Goal: Task Accomplishment & Management: Use online tool/utility

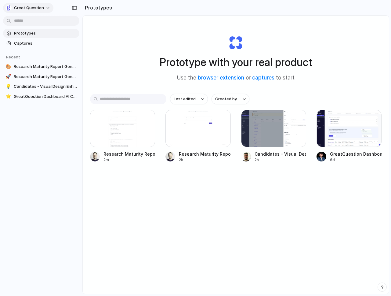
click at [38, 9] on span "Great Question" at bounding box center [29, 8] width 30 height 6
click at [27, 22] on span "Settings" at bounding box center [22, 22] width 17 height 6
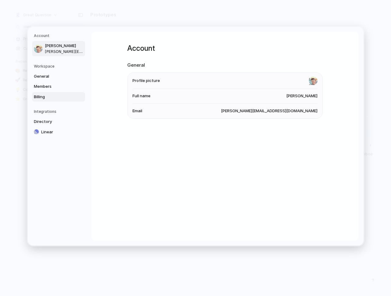
click at [48, 97] on span "Billing" at bounding box center [53, 96] width 39 height 6
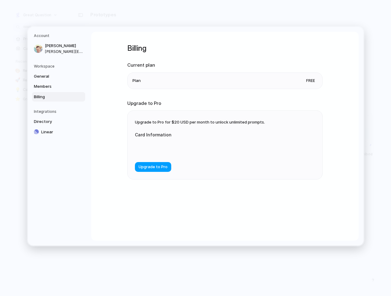
click at [157, 166] on span "Upgrade to Pro" at bounding box center [153, 167] width 29 height 6
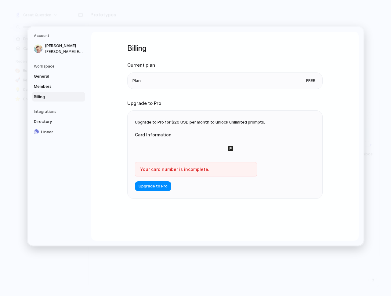
click at [206, 187] on form "Card Information Your card number is incomplete. Upgrade to Pro" at bounding box center [196, 158] width 122 height 66
click at [160, 187] on span "Upgrade to Pro" at bounding box center [153, 186] width 29 height 6
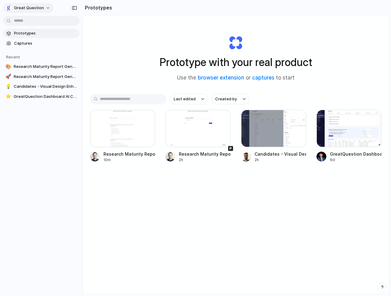
click at [42, 8] on span "Great Question" at bounding box center [29, 8] width 30 height 6
click at [27, 21] on span "Settings" at bounding box center [22, 22] width 17 height 6
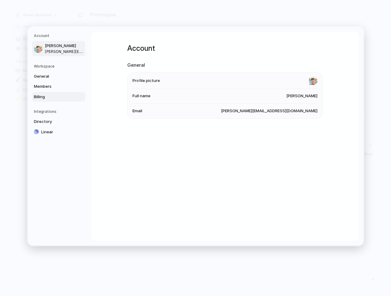
click at [43, 96] on span "Billing" at bounding box center [53, 96] width 39 height 6
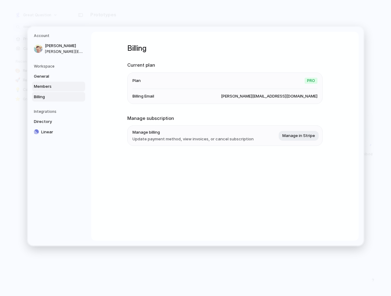
click at [41, 86] on span "Members" at bounding box center [53, 86] width 39 height 6
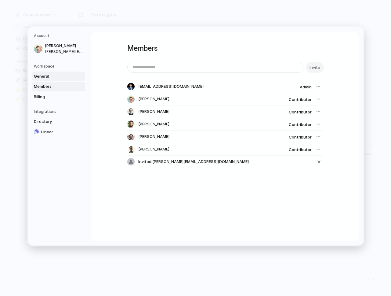
click at [46, 76] on span "General" at bounding box center [53, 76] width 39 height 6
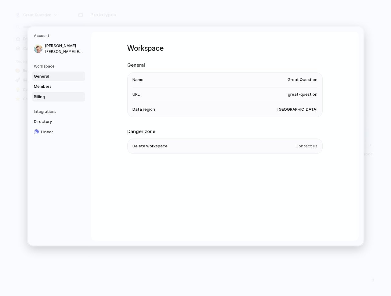
click at [42, 97] on span "Billing" at bounding box center [53, 96] width 39 height 6
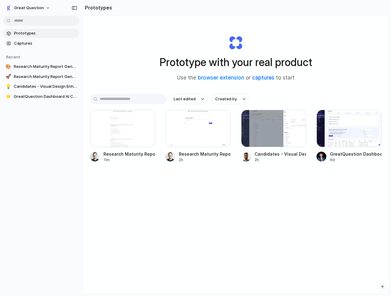
click at [264, 79] on link "captures" at bounding box center [263, 78] width 22 height 6
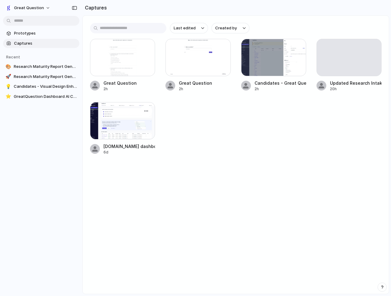
click at [124, 133] on div at bounding box center [122, 120] width 65 height 37
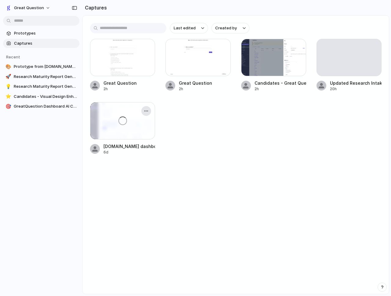
click at [148, 110] on div "button" at bounding box center [146, 110] width 5 height 5
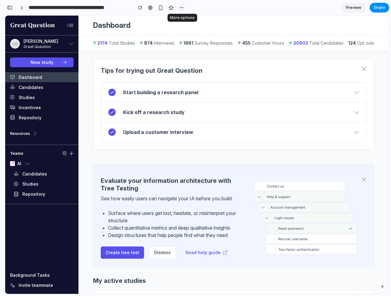
click at [183, 6] on div "button" at bounding box center [181, 7] width 5 height 5
click at [194, 20] on span "Duplicate" at bounding box center [197, 21] width 19 height 6
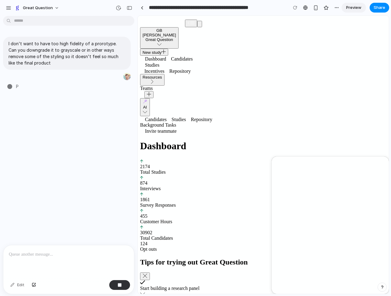
type input "**********"
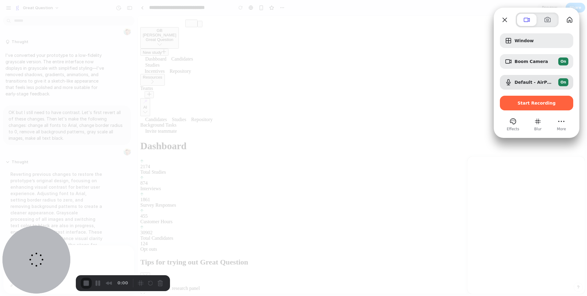
scroll to position [78, 0]
click at [391, 22] on span at bounding box center [547, 19] width 7 height 7
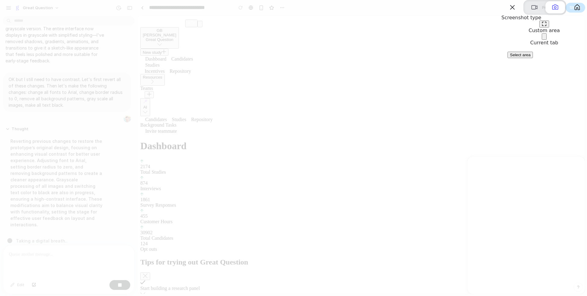
click at [391, 57] on span "Select area" at bounding box center [520, 55] width 20 height 5
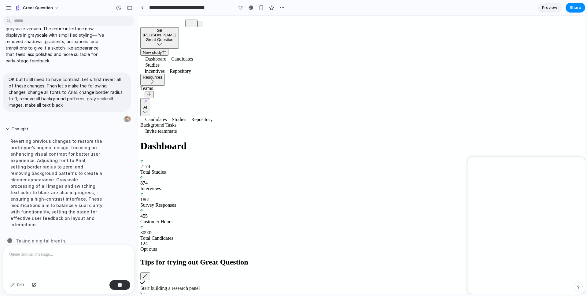
drag, startPoint x: 140, startPoint y: 18, endPoint x: 510, endPoint y: 280, distance: 453.0
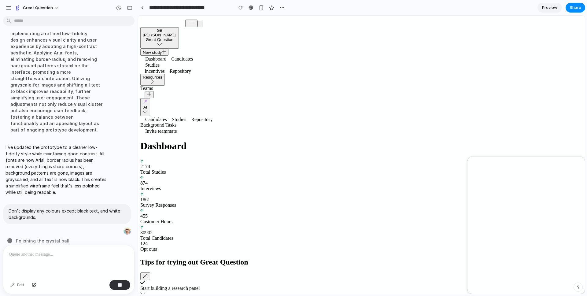
scroll to position [0, 0]
click at [391, 24] on div "**********" at bounding box center [361, 148] width 449 height 296
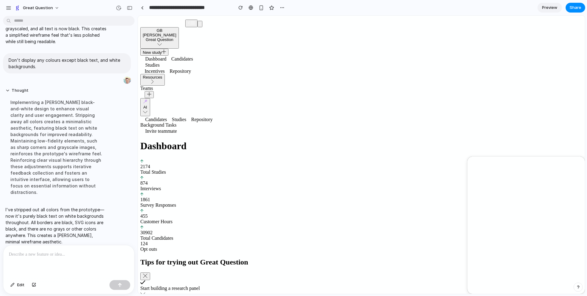
scroll to position [155, 0]
drag, startPoint x: 282, startPoint y: 52, endPoint x: 367, endPoint y: 188, distance: 160.7
drag, startPoint x: 291, startPoint y: 75, endPoint x: 363, endPoint y: 201, distance: 144.9
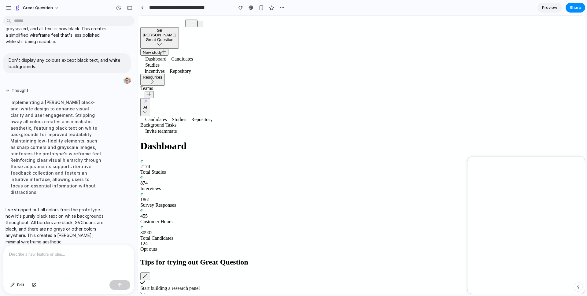
click at [34, 256] on p at bounding box center [69, 254] width 120 height 7
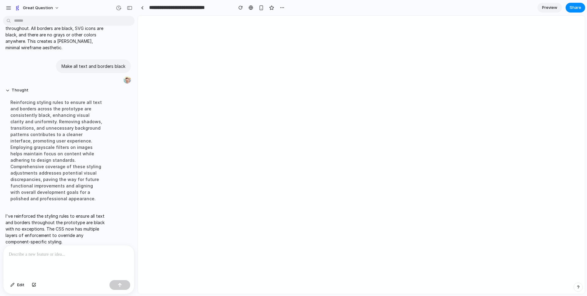
scroll to position [0, 0]
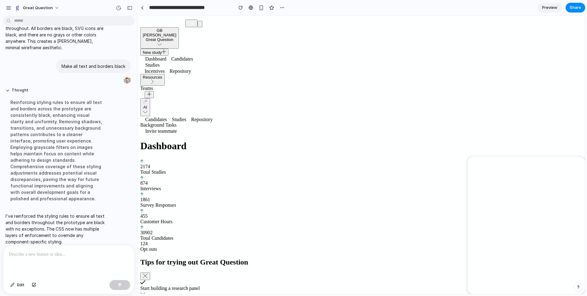
drag, startPoint x: 264, startPoint y: 101, endPoint x: 363, endPoint y: 199, distance: 139.3
click at [35, 251] on p at bounding box center [69, 254] width 120 height 7
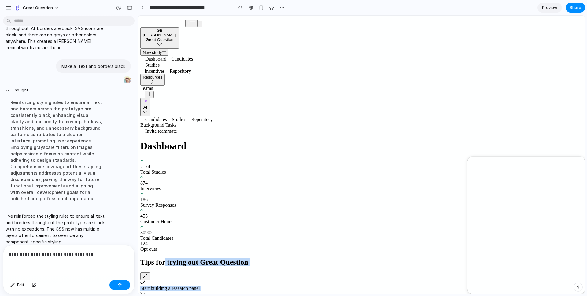
drag, startPoint x: 255, startPoint y: 66, endPoint x: 288, endPoint y: 185, distance: 122.8
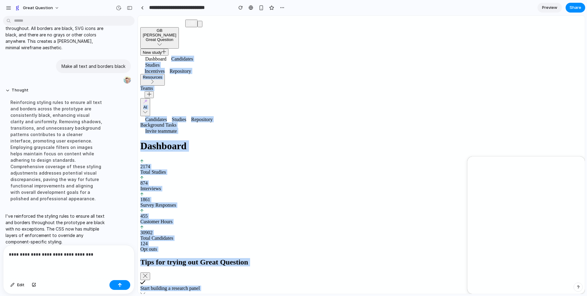
drag, startPoint x: 189, startPoint y: 89, endPoint x: 225, endPoint y: 207, distance: 123.5
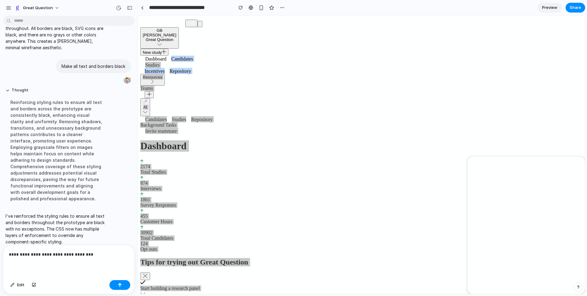
click at [88, 255] on p "**********" at bounding box center [69, 254] width 120 height 7
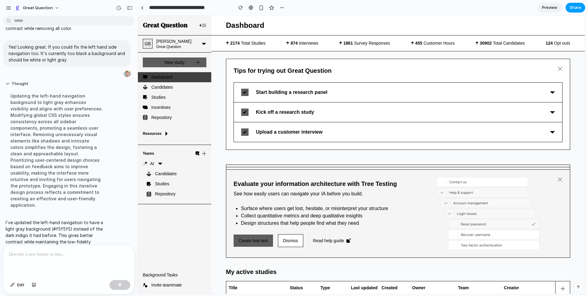
click at [391, 9] on span "Share" at bounding box center [575, 8] width 12 height 6
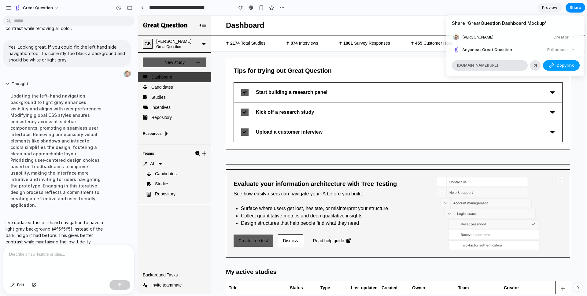
click at [391, 66] on span "Copy link" at bounding box center [564, 65] width 17 height 6
click at [391, 63] on span "[DOMAIN_NAME][URL]" at bounding box center [476, 65] width 41 height 6
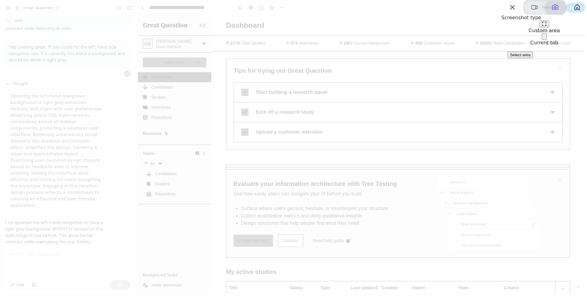
click at [391, 11] on span at bounding box center [554, 7] width 7 height 7
click at [391, 58] on button "Select area" at bounding box center [519, 55] width 25 height 6
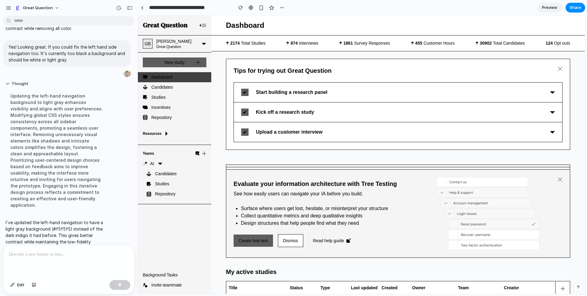
drag, startPoint x: 134, startPoint y: 16, endPoint x: 579, endPoint y: 289, distance: 522.8
